Goal: Information Seeking & Learning: Learn about a topic

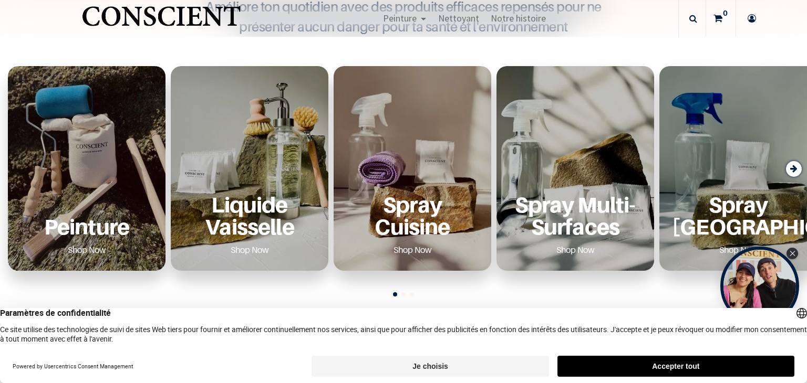
scroll to position [357, 0]
click at [95, 211] on div "Peinture Shop Now" at bounding box center [86, 226] width 132 height 65
click at [85, 254] on link "Shop Now" at bounding box center [87, 250] width 64 height 17
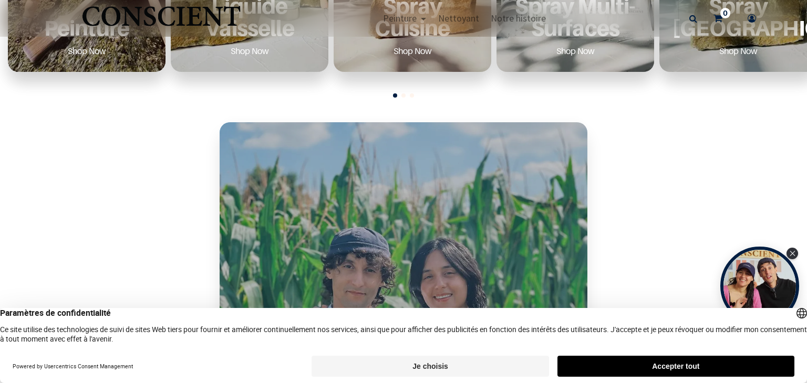
scroll to position [561, 0]
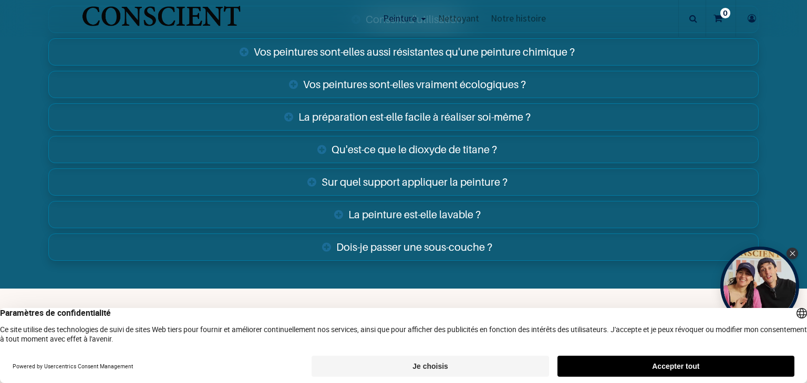
scroll to position [3762, 0]
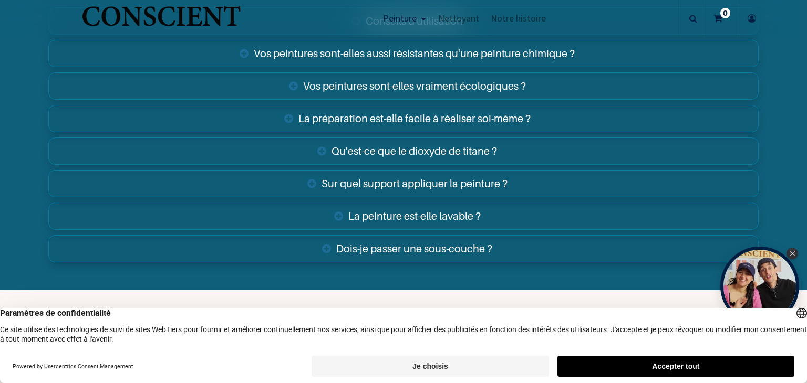
click at [470, 212] on link "La peinture est-elle lavable ?" at bounding box center [403, 216] width 710 height 27
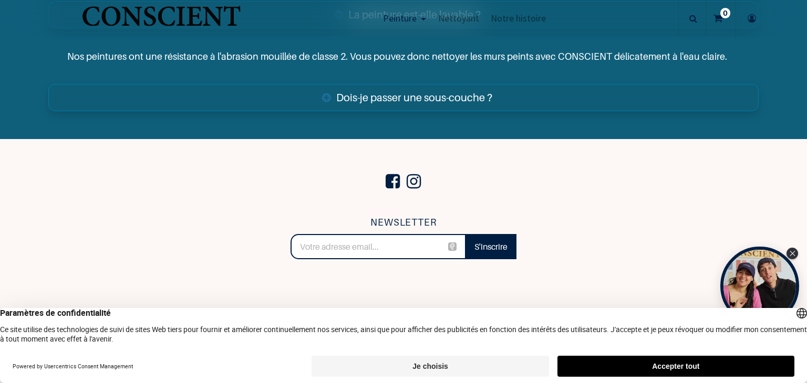
scroll to position [3963, 0]
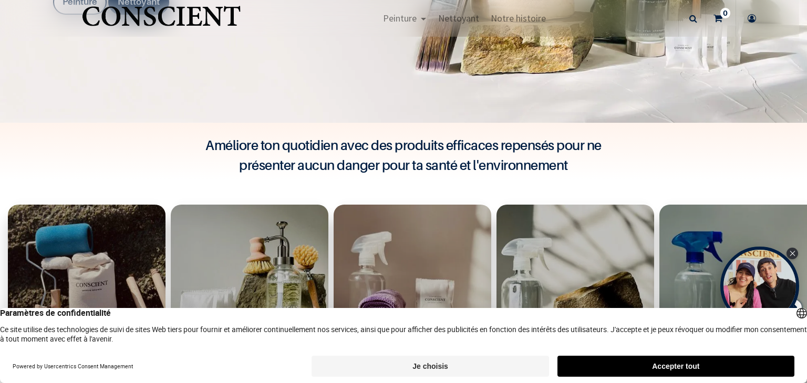
scroll to position [190, 0]
